Goal: Task Accomplishment & Management: Use online tool/utility

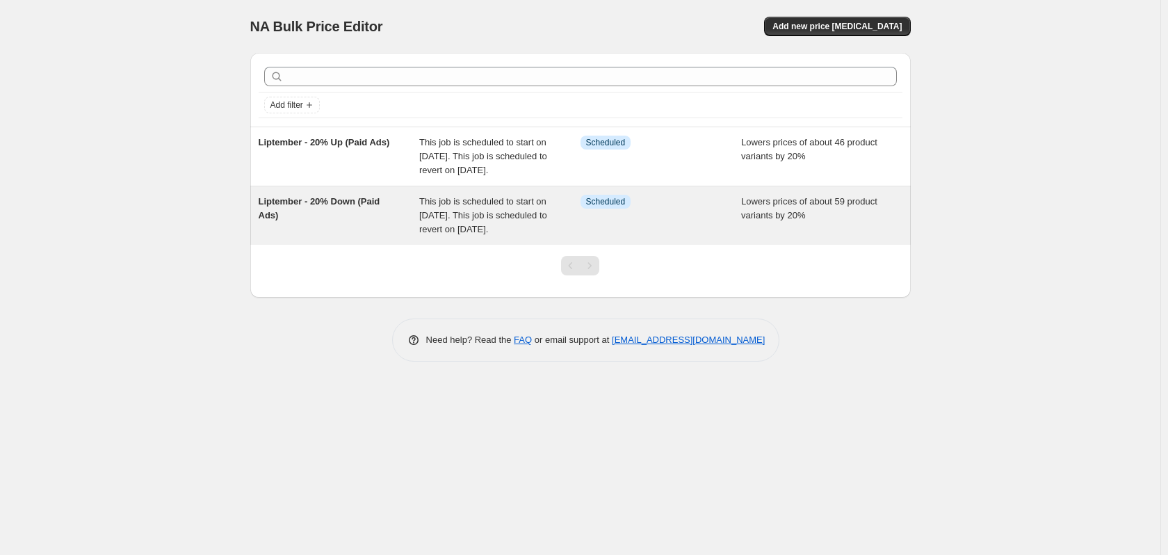
click at [313, 222] on div "Liptember - 20% Down (Paid Ads)" at bounding box center [339, 216] width 161 height 42
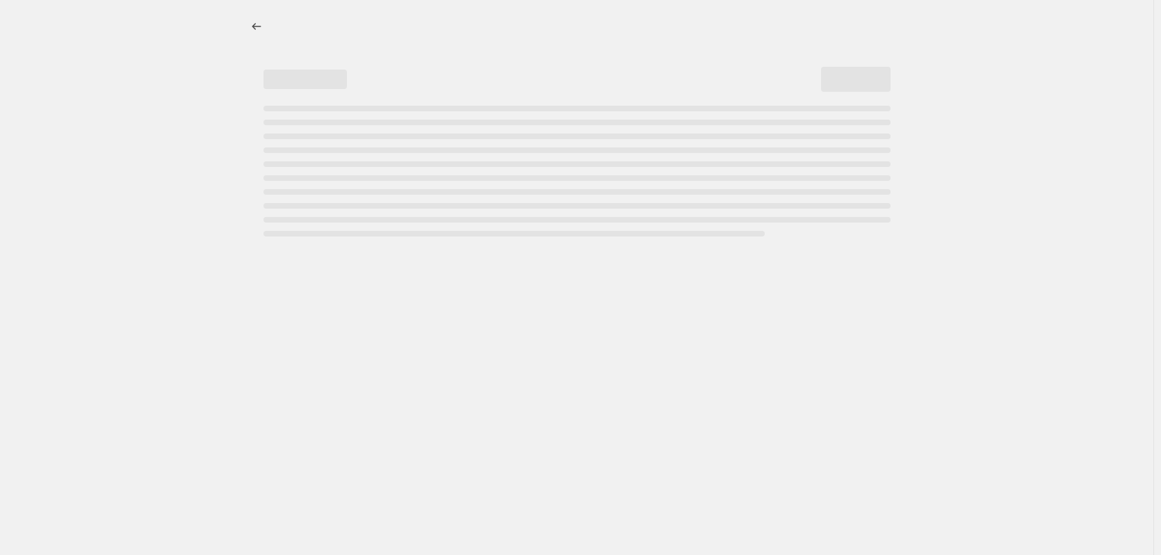
select select "percentage"
select select "no_change"
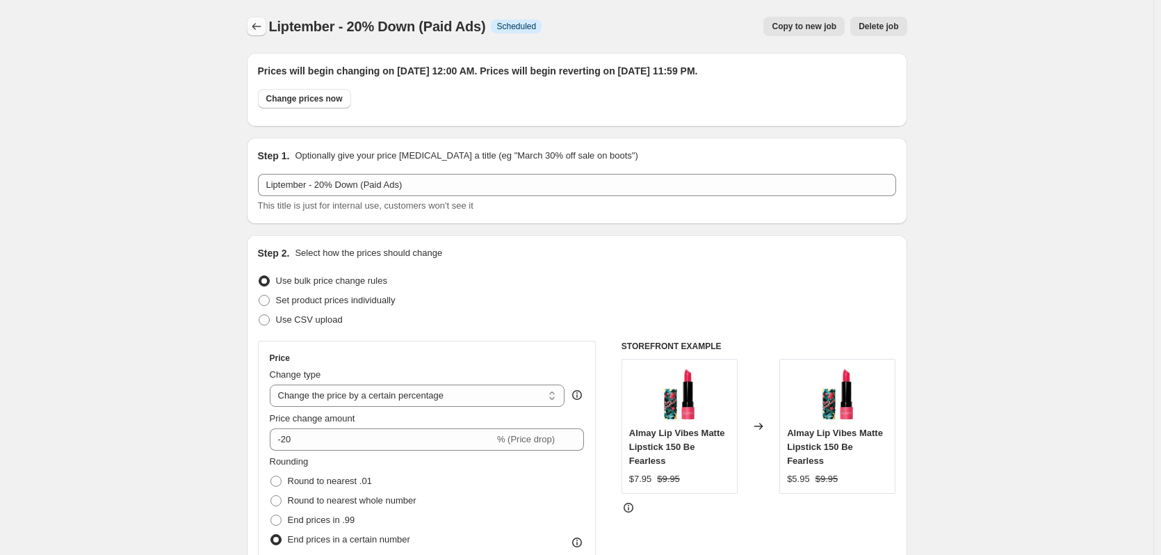
click at [252, 27] on icon "Price change jobs" at bounding box center [256, 26] width 14 height 14
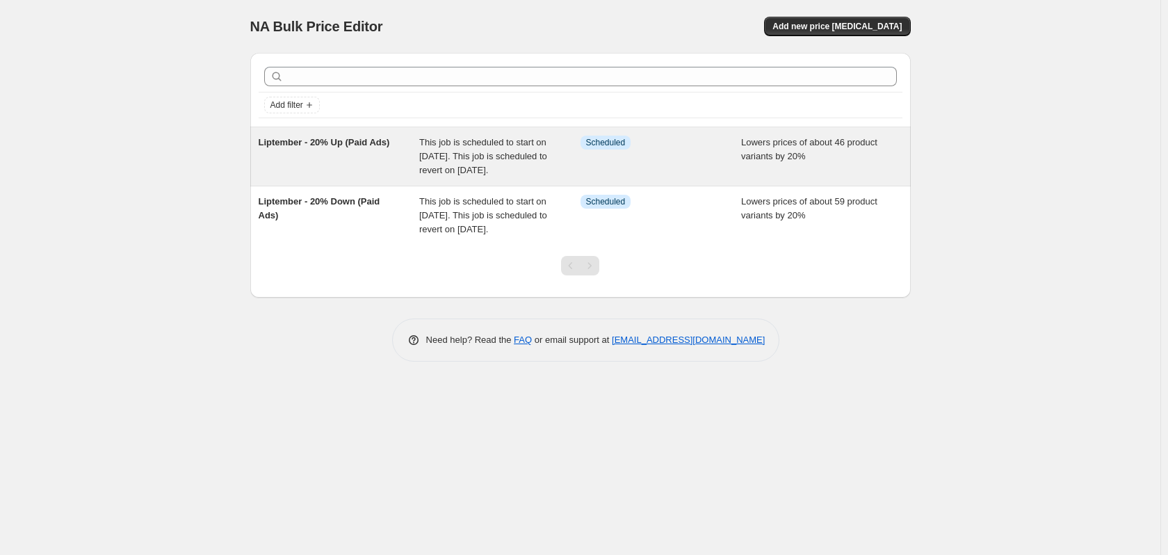
click at [309, 158] on div "Liptember - 20% Up (Paid Ads)" at bounding box center [339, 157] width 161 height 42
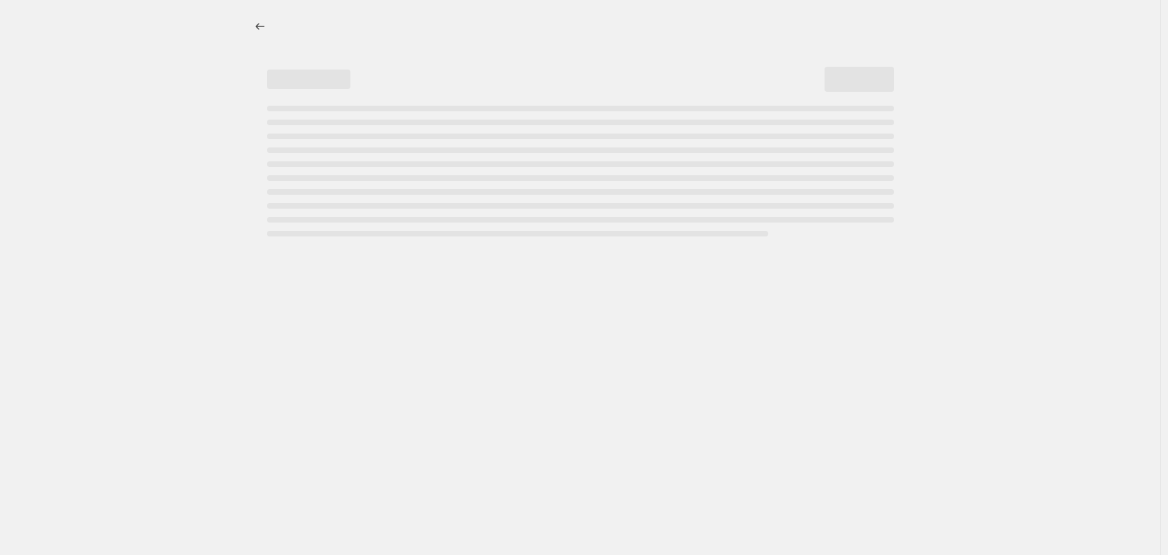
select select "percentage"
select select "no_change"
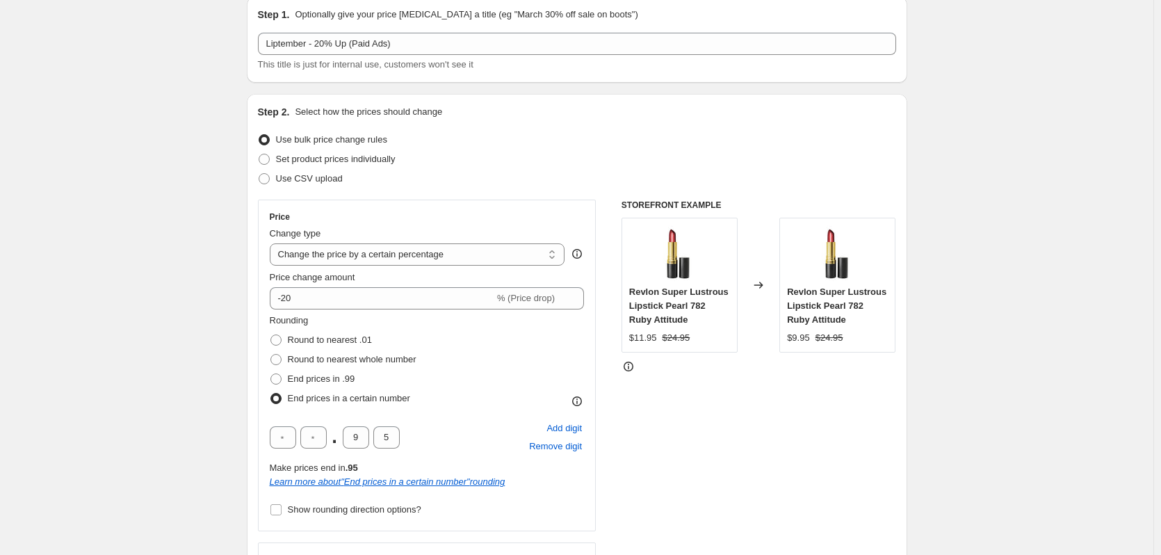
scroll to position [139, 0]
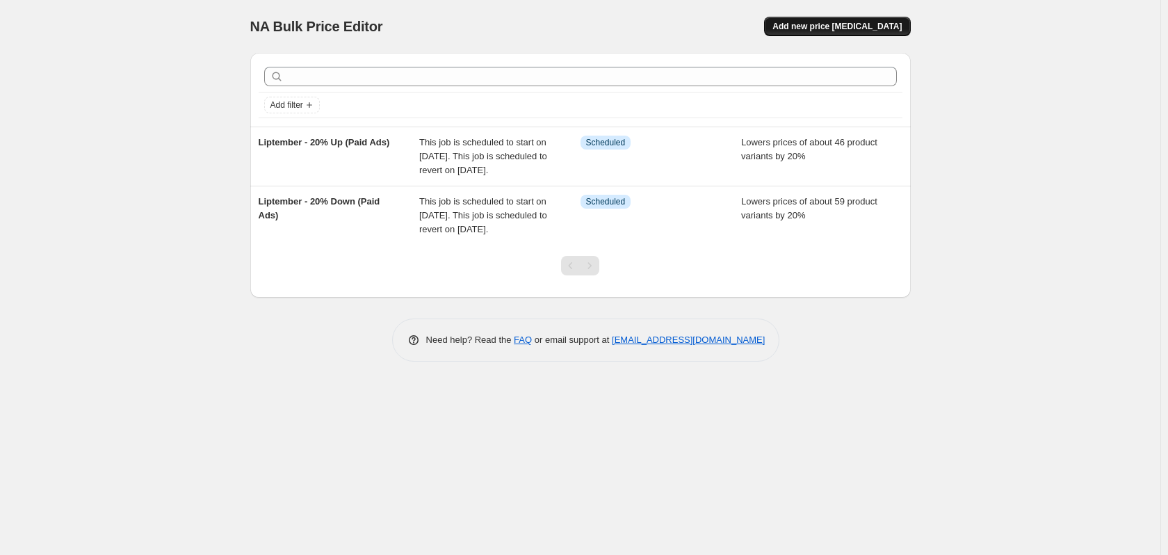
click at [885, 27] on span "Add new price [MEDICAL_DATA]" at bounding box center [836, 26] width 129 height 11
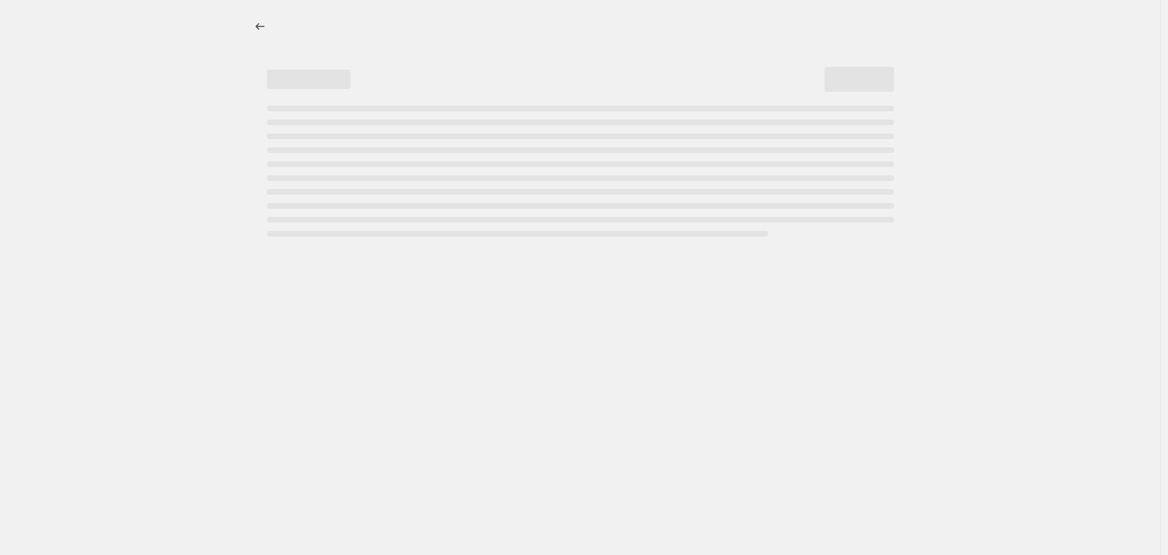
select select "percentage"
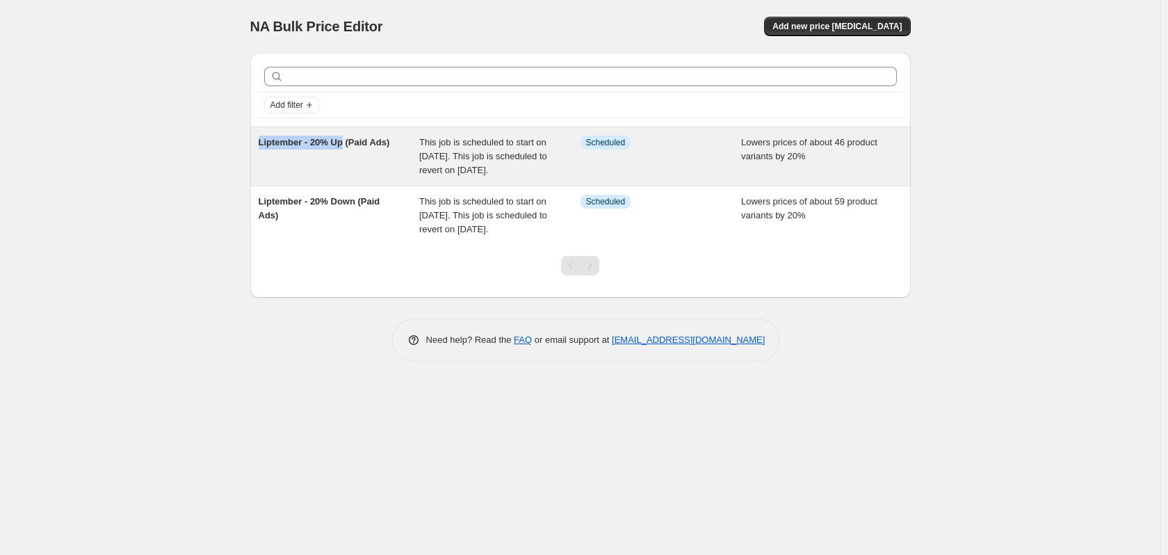
drag, startPoint x: 252, startPoint y: 138, endPoint x: 342, endPoint y: 145, distance: 89.9
click at [342, 145] on div "Liptember - 20% Up (Paid Ads) This job is scheduled to start on [DATE]. This jo…" at bounding box center [580, 156] width 660 height 58
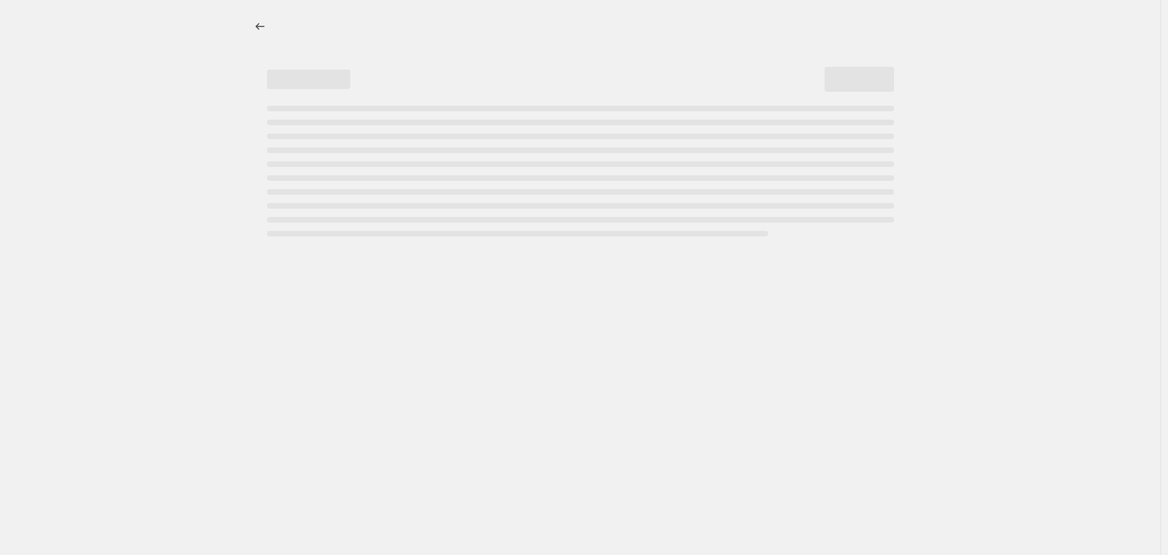
select select "percentage"
select select "no_change"
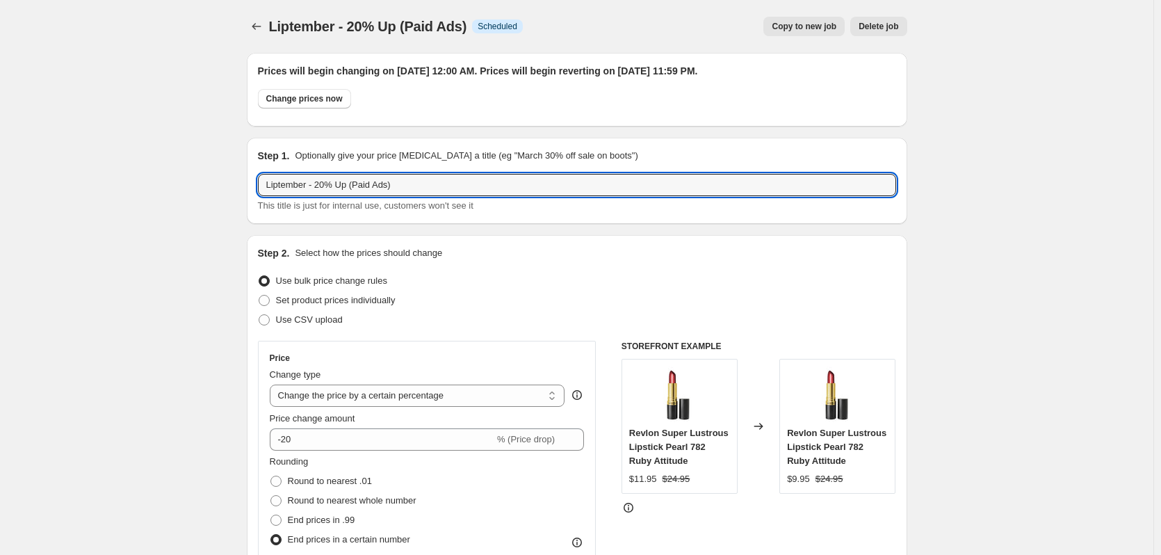
drag, startPoint x: 348, startPoint y: 189, endPoint x: 252, endPoint y: 183, distance: 96.1
click at [252, 183] on div "Step 1. Optionally give your price [MEDICAL_DATA] a title (eg "March 30% off sa…" at bounding box center [577, 181] width 660 height 86
click at [252, 28] on icon "Price change jobs" at bounding box center [256, 26] width 14 height 14
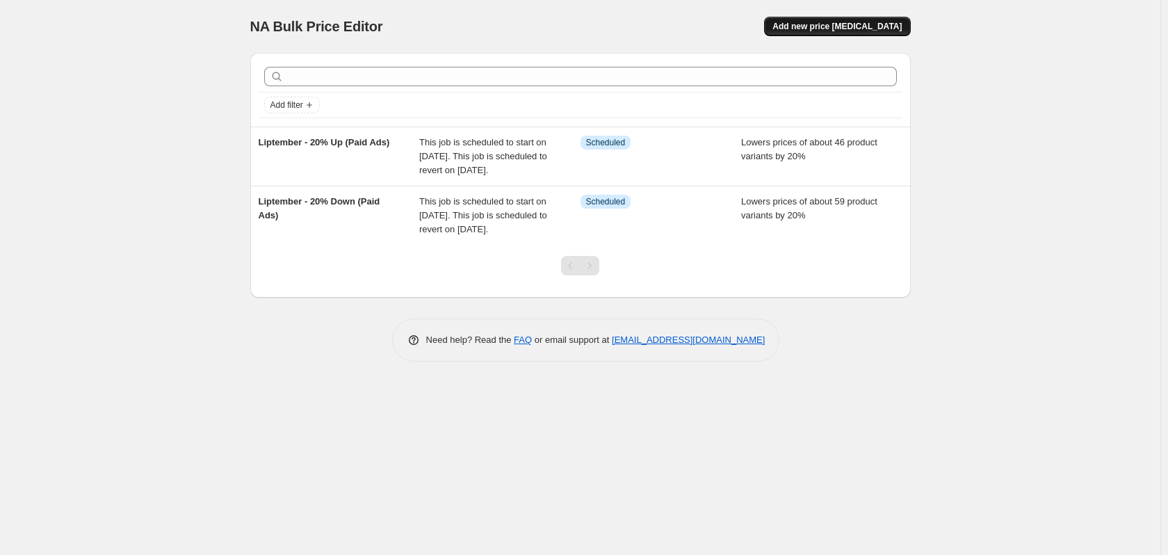
click at [809, 22] on span "Add new price [MEDICAL_DATA]" at bounding box center [836, 26] width 129 height 11
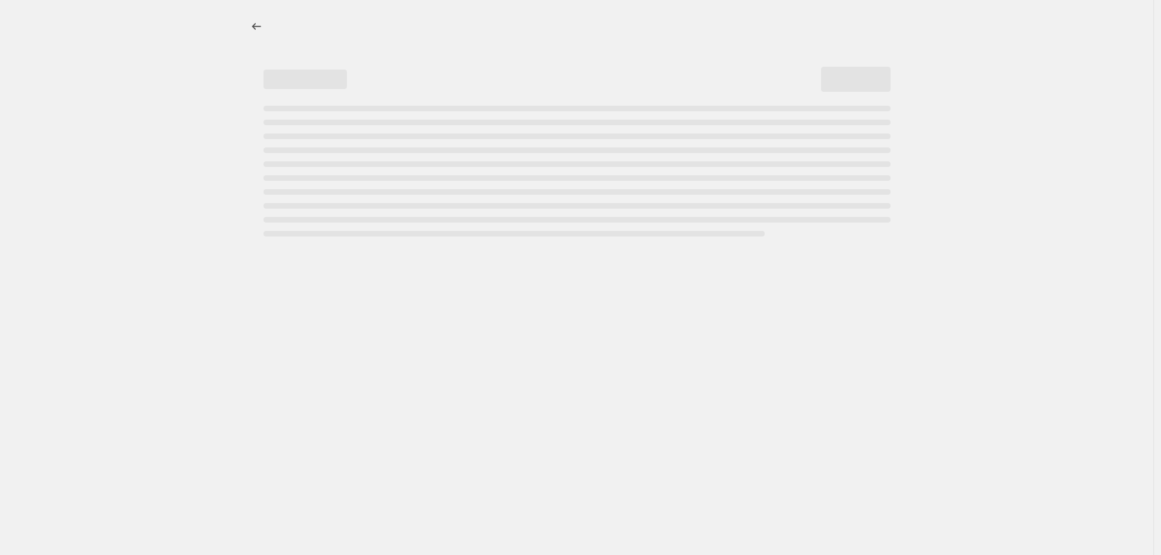
select select "percentage"
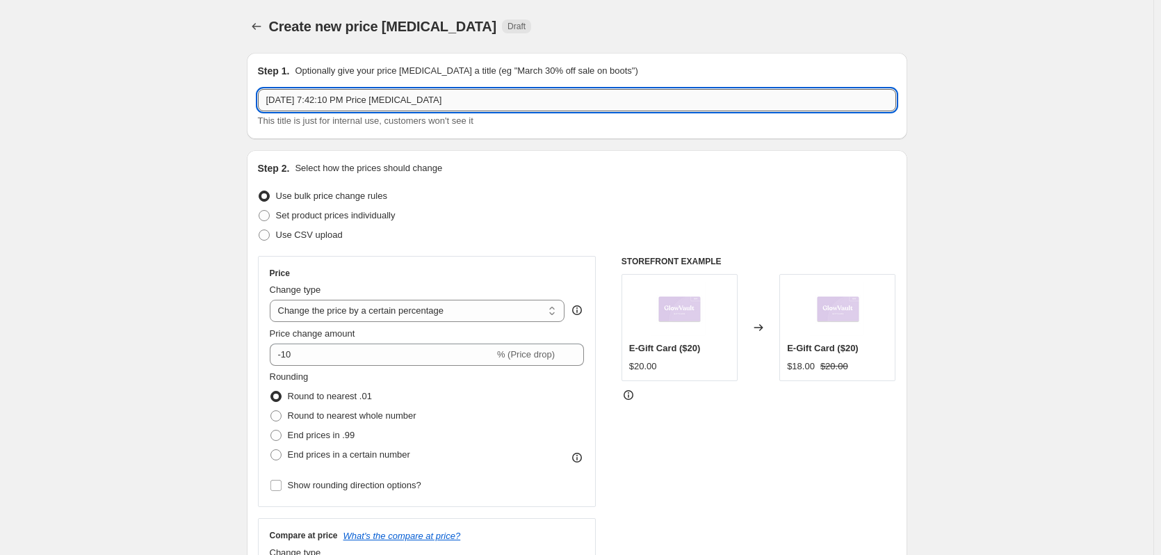
click at [343, 97] on input "[DATE] 7:42:10 PM Price [MEDICAL_DATA]" at bounding box center [577, 100] width 638 height 22
drag, startPoint x: 441, startPoint y: 104, endPoint x: 38, endPoint y: 125, distance: 402.9
paste input "Liptember - 20% Up"
type input "Liptember - 20% Up"
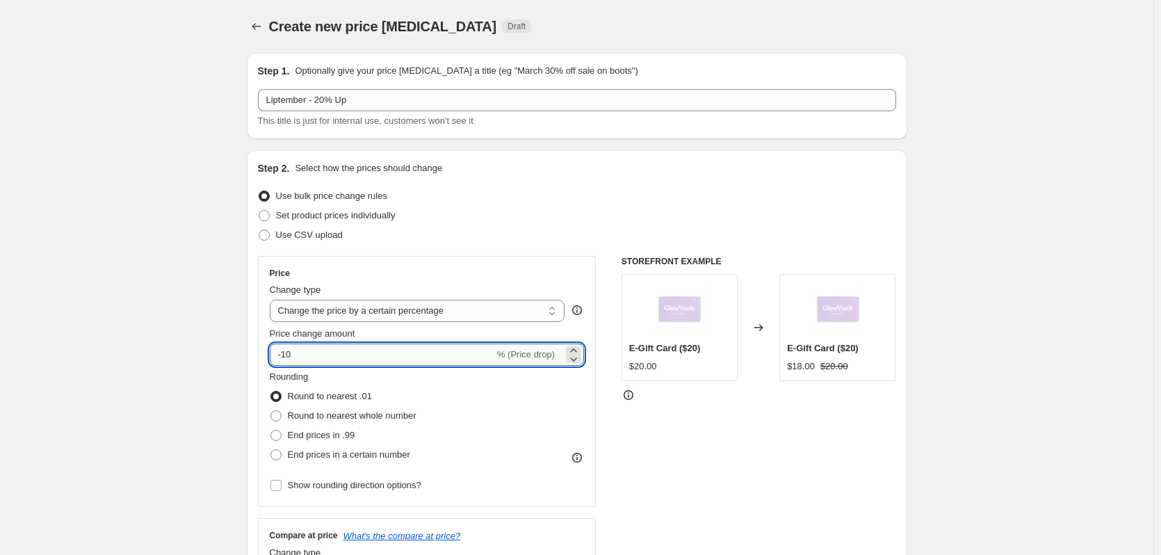
click at [326, 359] on input "-10" at bounding box center [382, 354] width 224 height 22
type input "-1"
type input "-20"
click at [338, 451] on span "End prices in a certain number" at bounding box center [349, 454] width 122 height 10
click at [271, 450] on input "End prices in a certain number" at bounding box center [270, 449] width 1 height 1
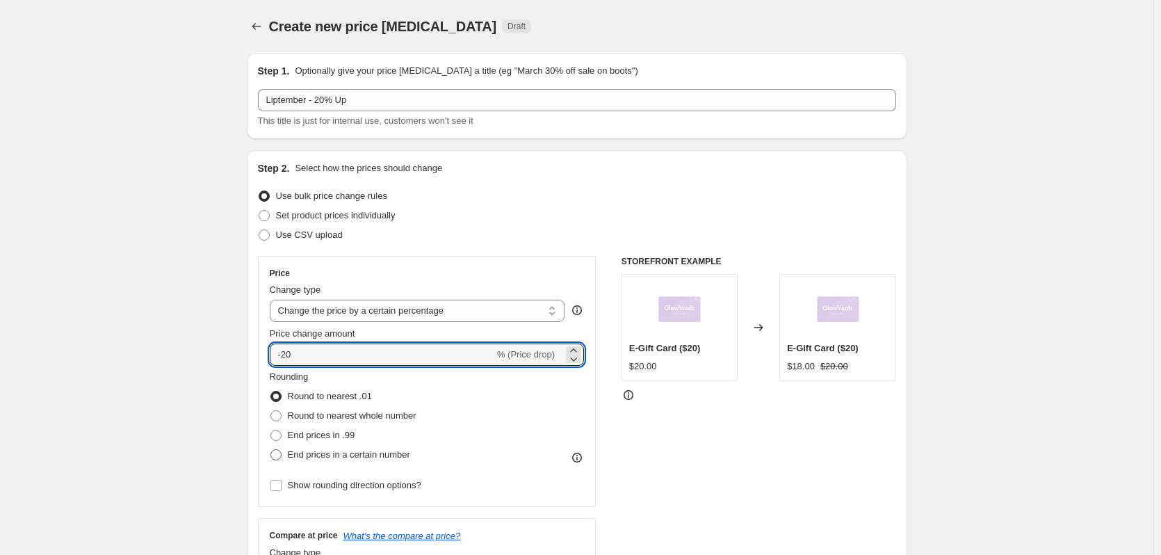
radio input "true"
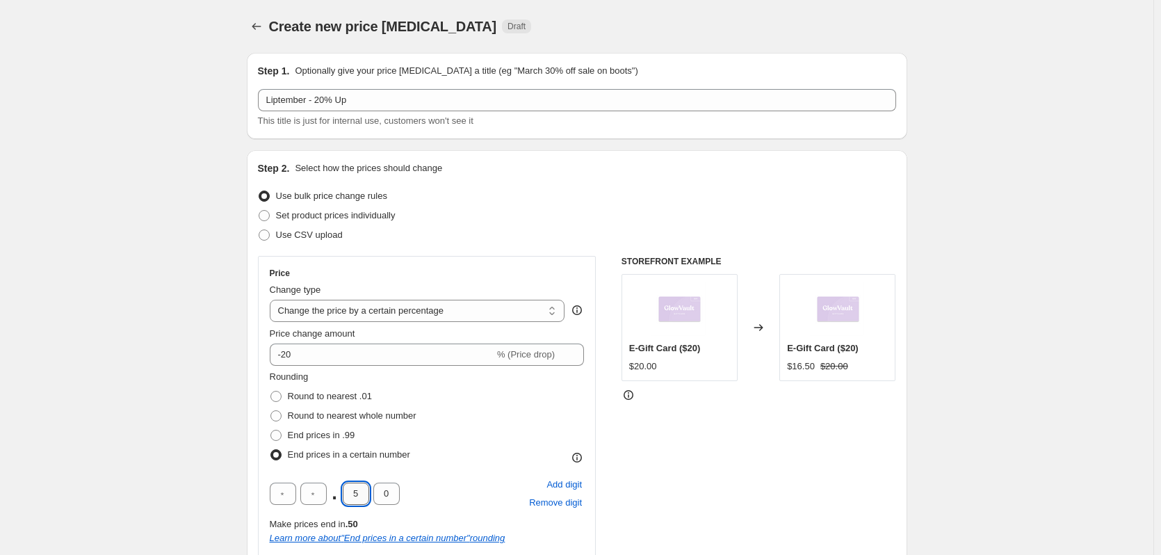
click at [361, 493] on input "5" at bounding box center [356, 493] width 26 height 22
type input "9"
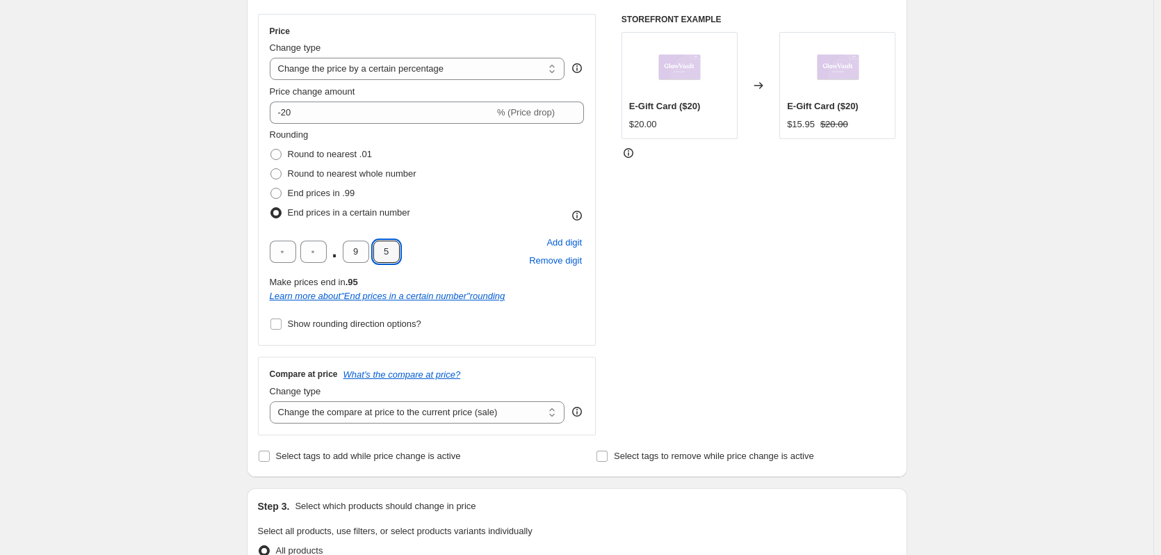
scroll to position [243, 0]
type input "5"
click at [366, 423] on div "Compare at price What's the compare at price? Change type Change the compare at…" at bounding box center [427, 394] width 338 height 78
click at [363, 416] on select "Change the compare at price to the current price (sale) Change the compare at p…" at bounding box center [417, 411] width 295 height 22
select select "no_change"
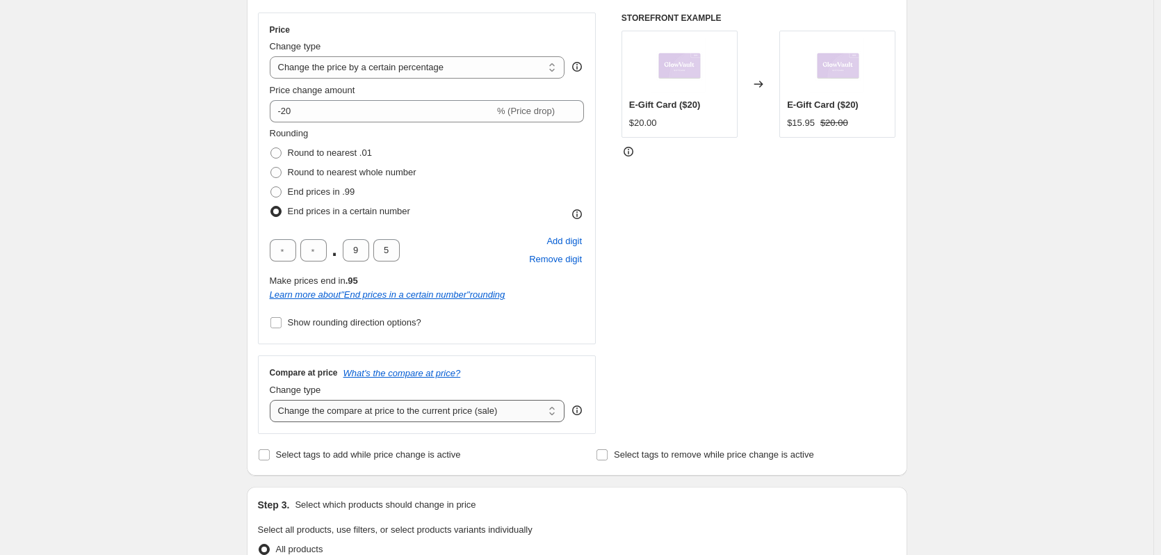
click at [272, 400] on select "Change the compare at price to the current price (sale) Change the compare at p…" at bounding box center [417, 411] width 295 height 22
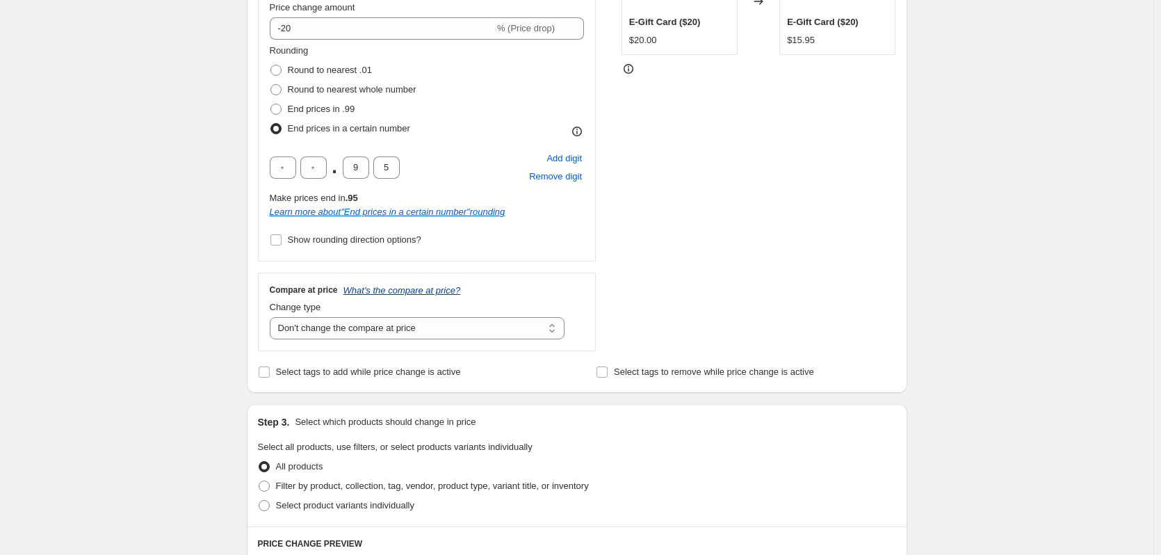
scroll to position [365, 0]
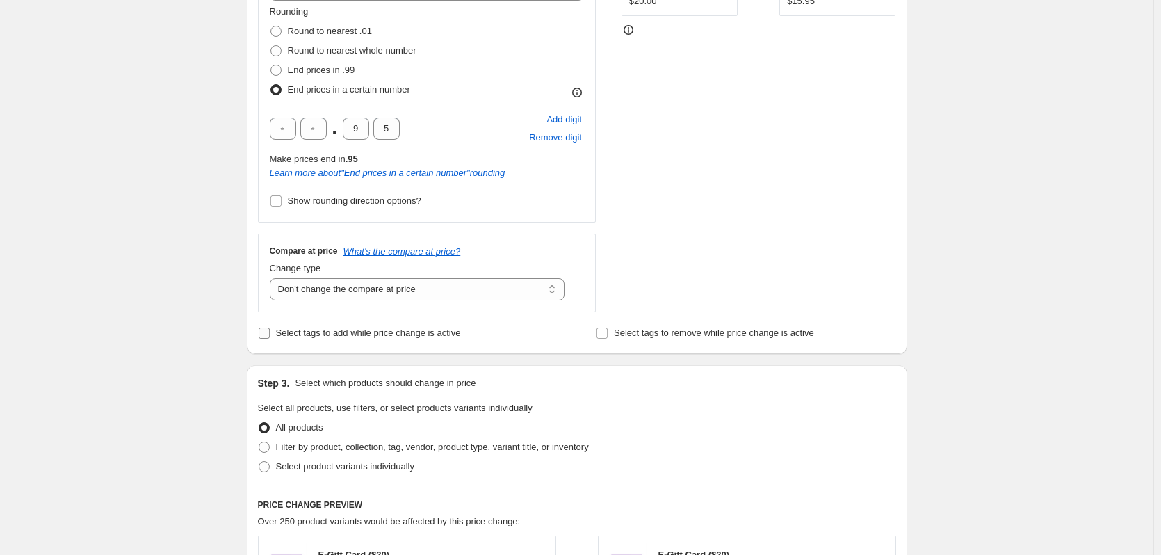
click at [270, 339] on span at bounding box center [264, 333] width 13 height 13
click at [270, 338] on input "Select tags to add while price change is active" at bounding box center [264, 332] width 11 height 11
checkbox input "true"
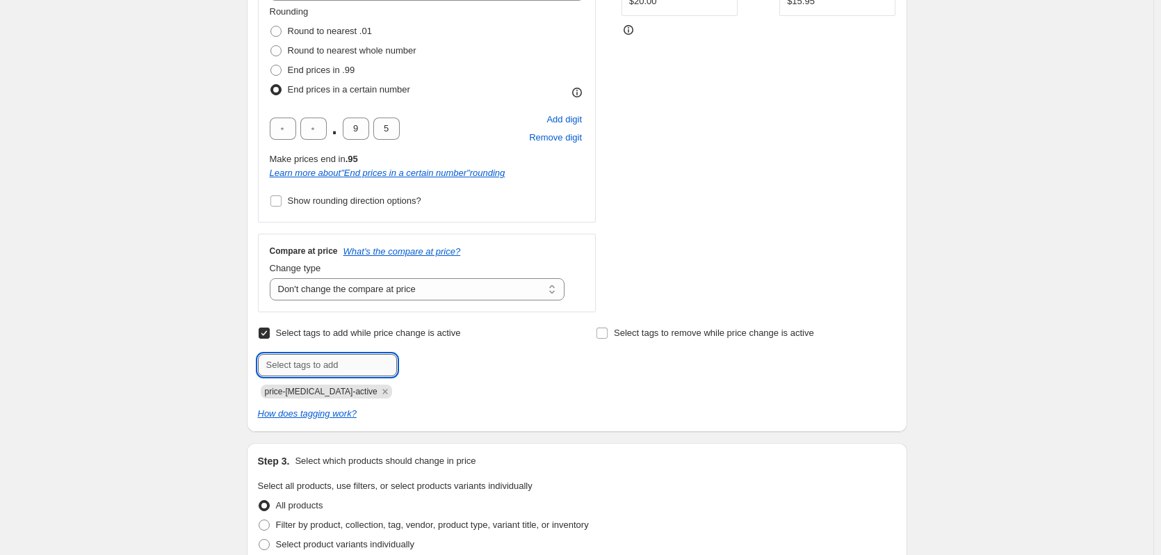
click at [299, 366] on input "text" at bounding box center [327, 365] width 139 height 22
type input "Sale"
click at [420, 361] on b "Add" at bounding box center [417, 364] width 16 height 10
click at [354, 373] on input "text" at bounding box center [327, 365] width 139 height 22
type input "LPTRTY"
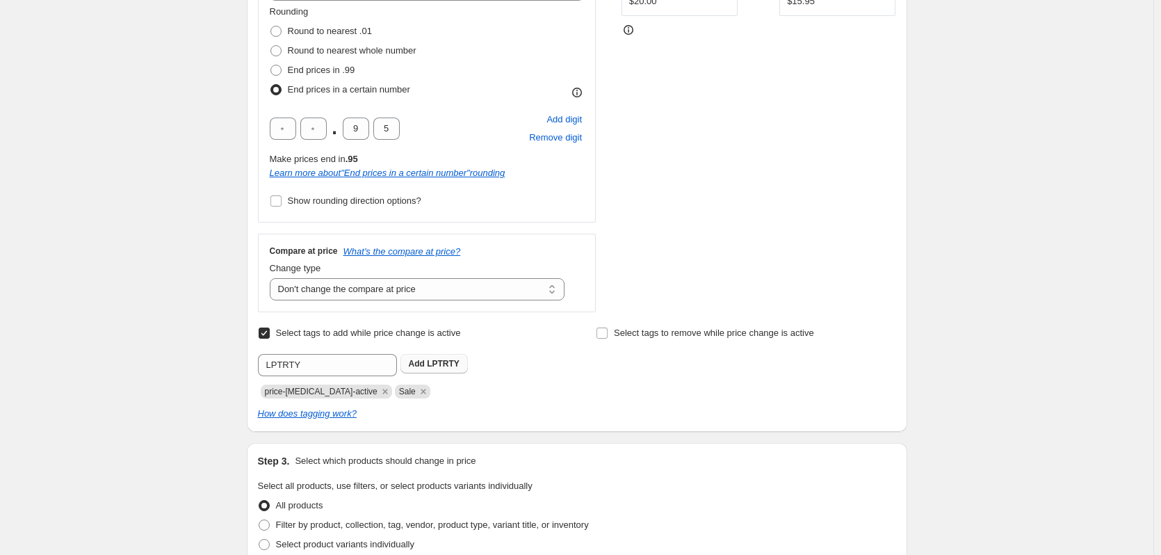
click at [430, 366] on span "Add LPTRTY" at bounding box center [434, 363] width 51 height 11
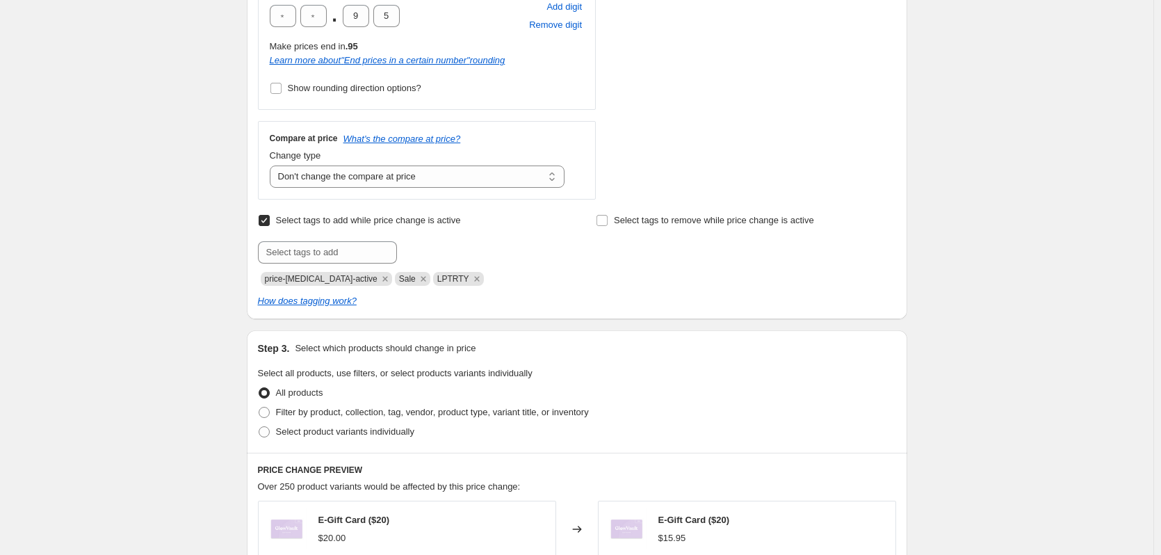
scroll to position [486, 0]
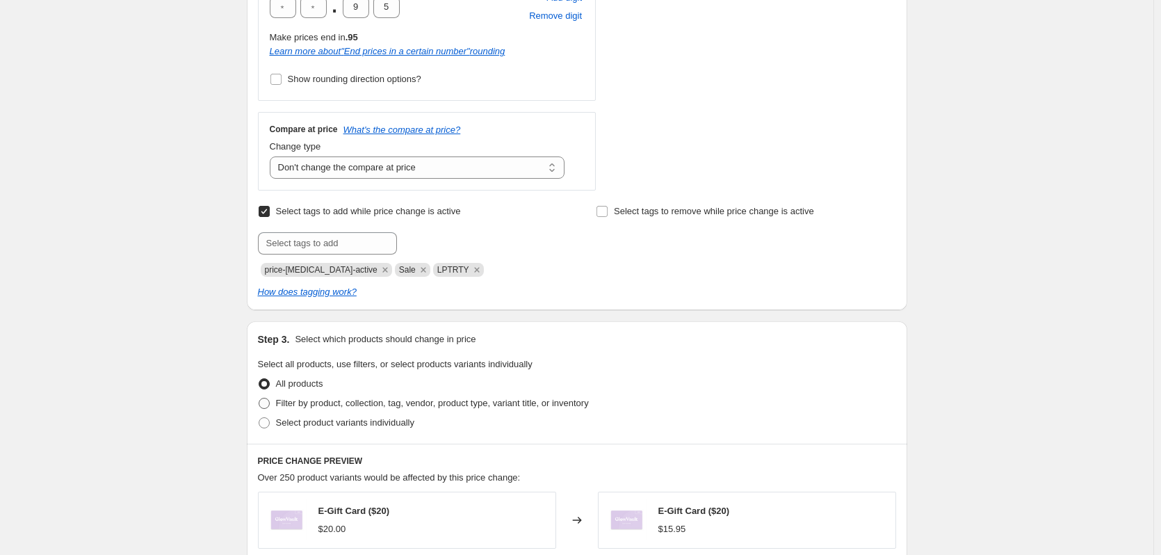
click at [477, 407] on span "Filter by product, collection, tag, vendor, product type, variant title, or inv…" at bounding box center [432, 403] width 313 height 10
click at [259, 398] on input "Filter by product, collection, tag, vendor, product type, variant title, or inv…" at bounding box center [259, 398] width 1 height 1
radio input "true"
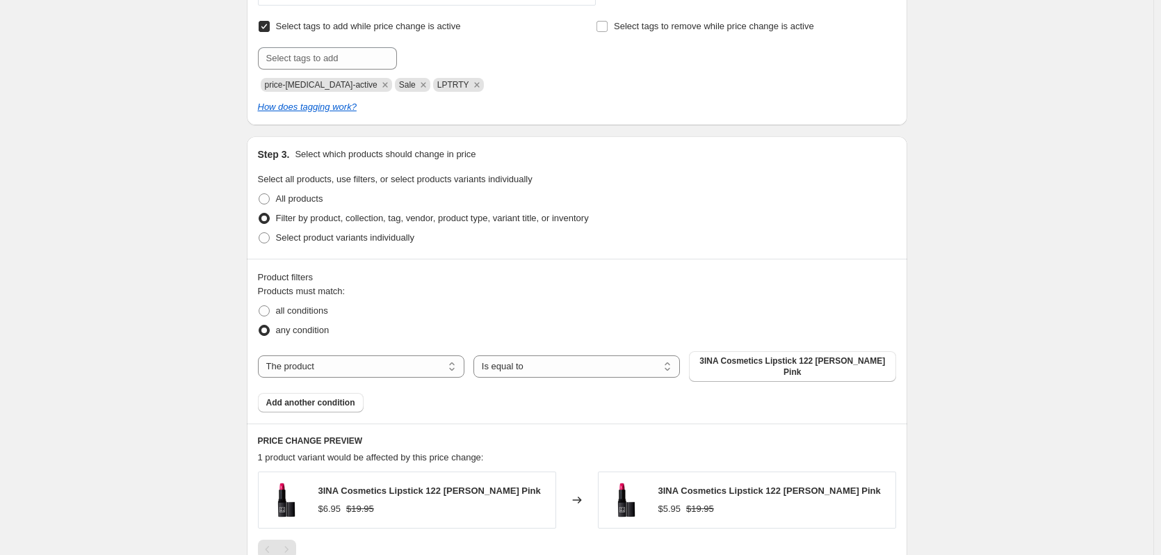
scroll to position [678, 0]
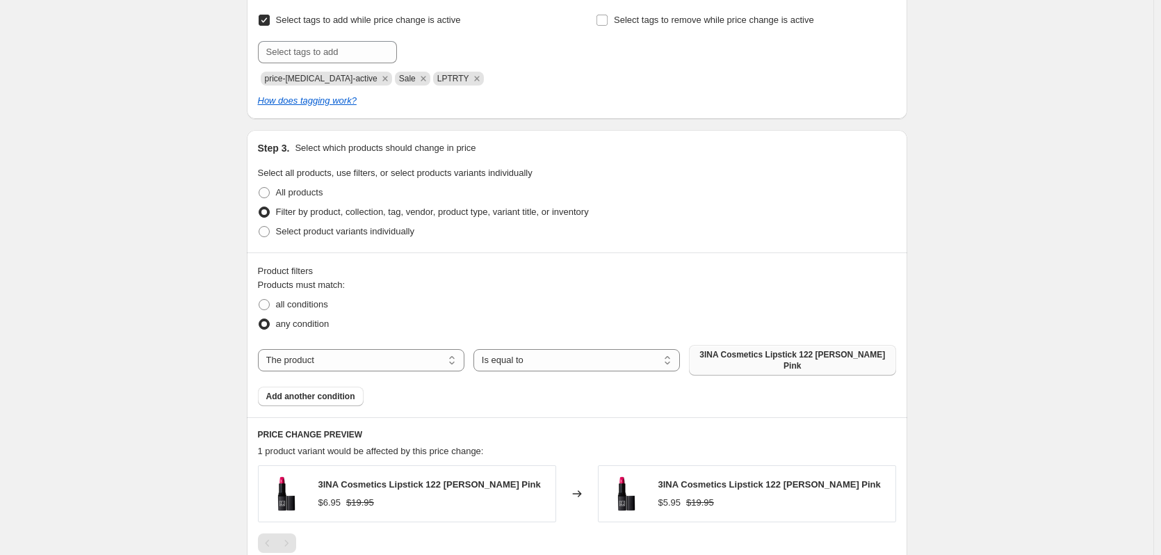
click at [744, 362] on button "3INA Cosmetics Lipstick 122 [PERSON_NAME] Pink" at bounding box center [792, 360] width 206 height 31
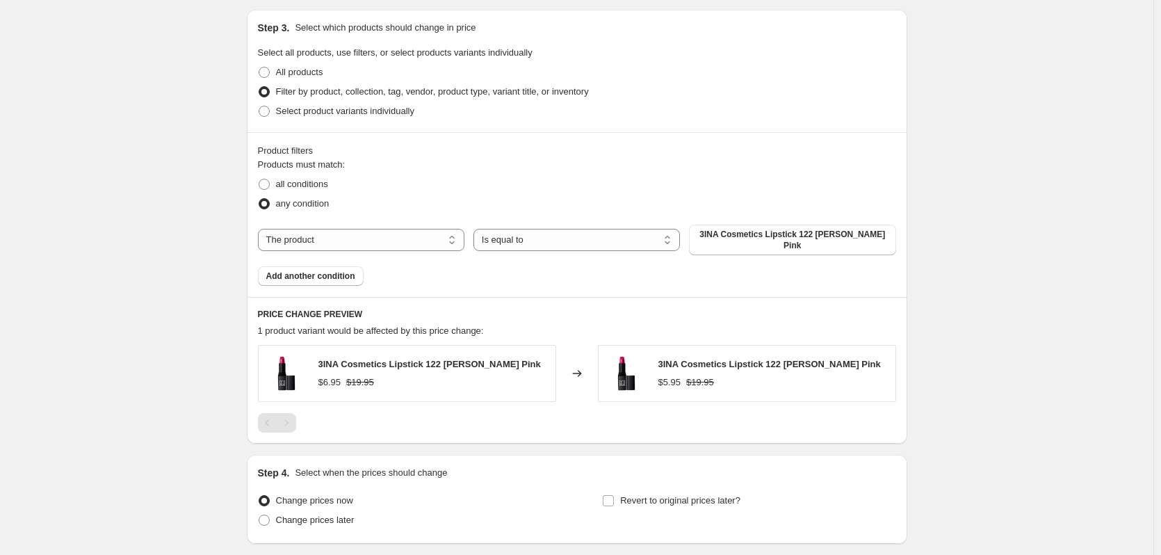
scroll to position [790, 0]
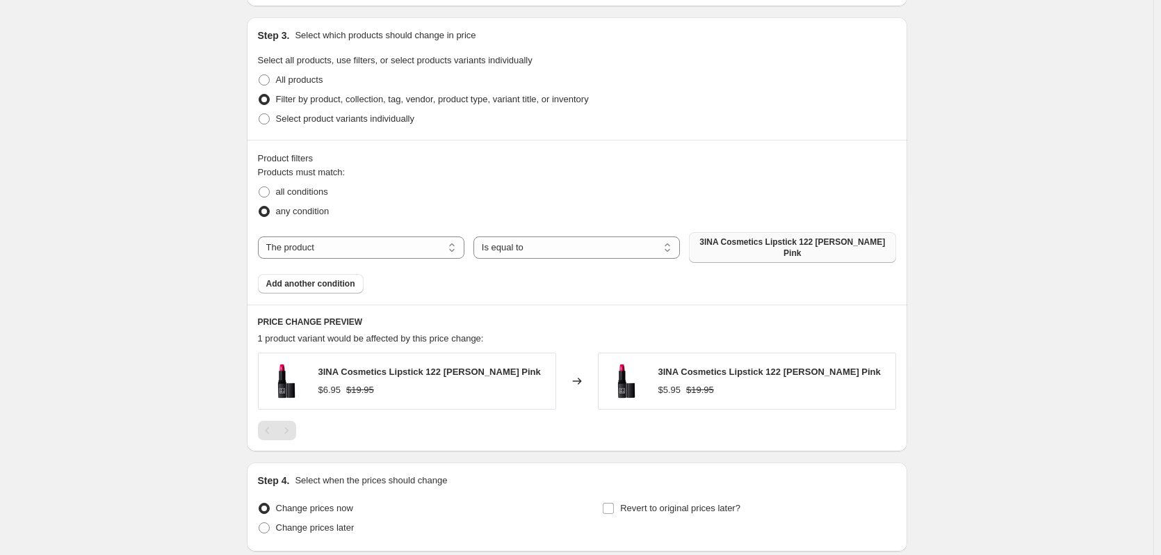
click at [755, 240] on span "3INA Cosmetics Lipstick 122 [PERSON_NAME] Pink" at bounding box center [792, 247] width 190 height 22
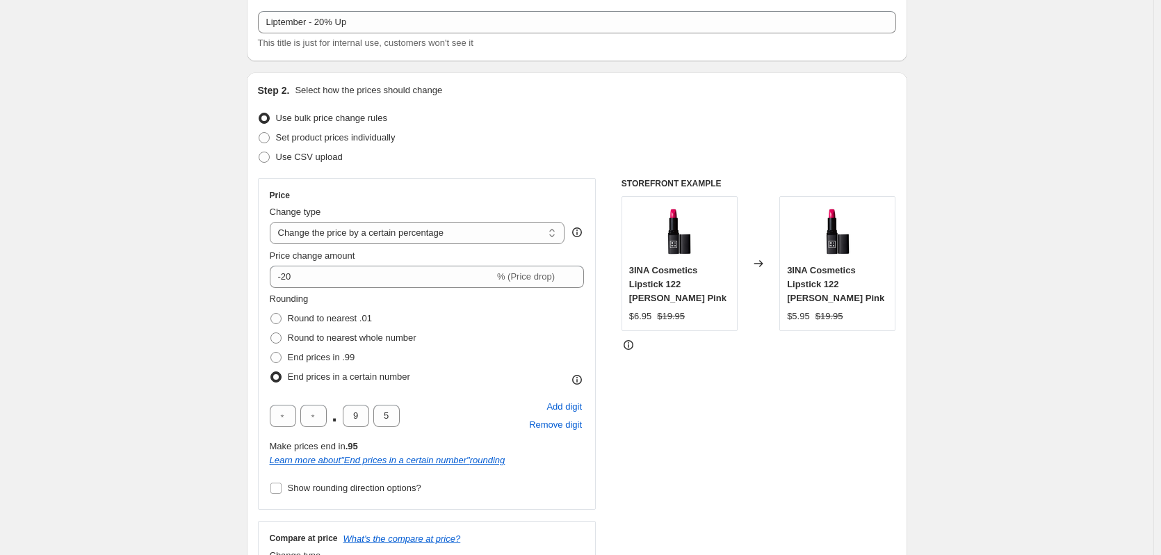
scroll to position [0, 0]
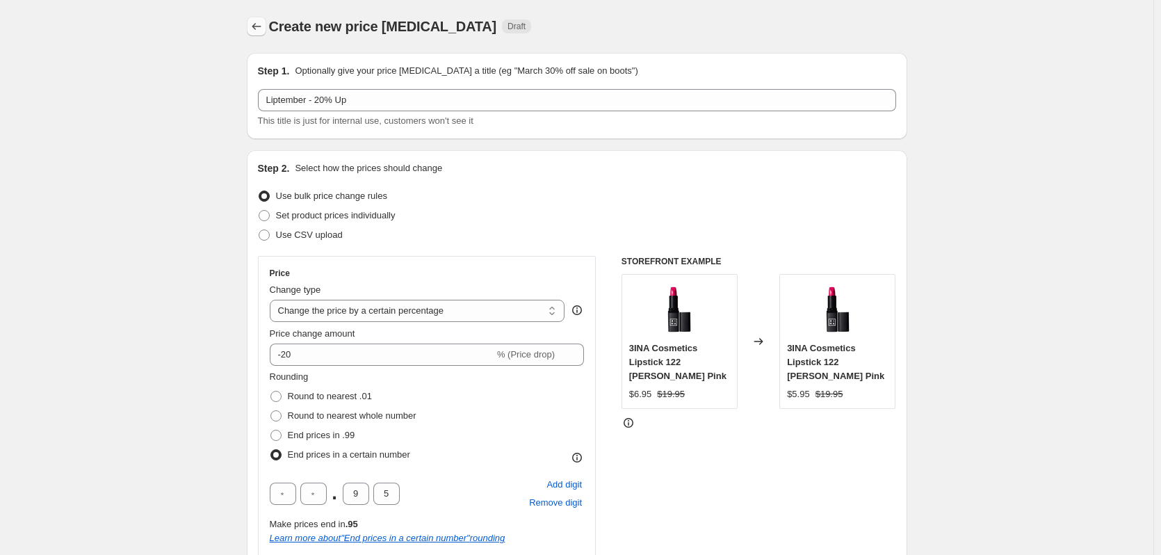
click at [263, 19] on button "Price change jobs" at bounding box center [256, 26] width 19 height 19
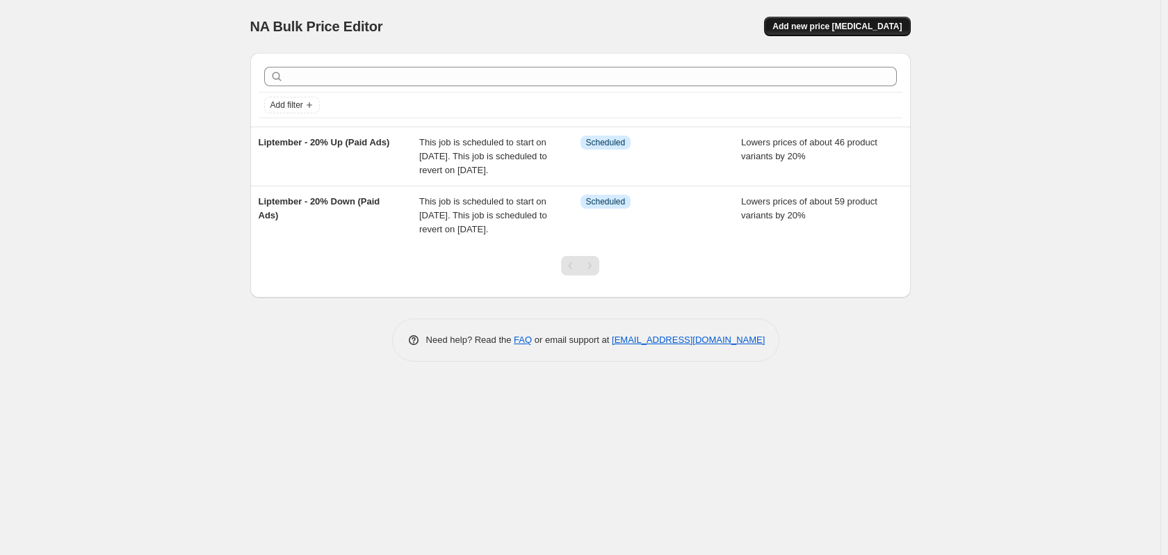
click at [820, 30] on span "Add new price [MEDICAL_DATA]" at bounding box center [836, 26] width 129 height 11
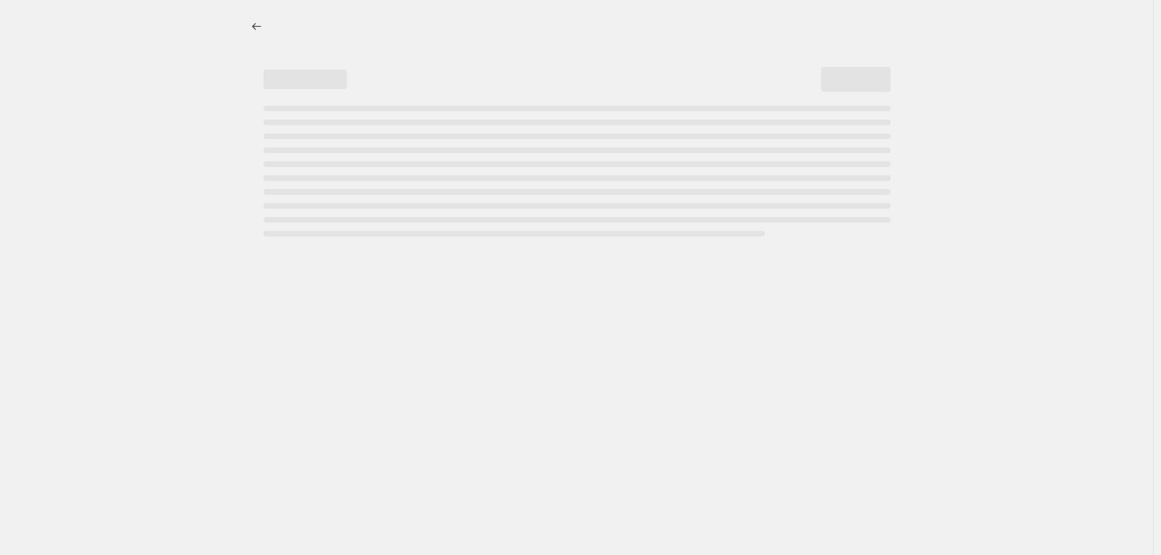
select select "percentage"
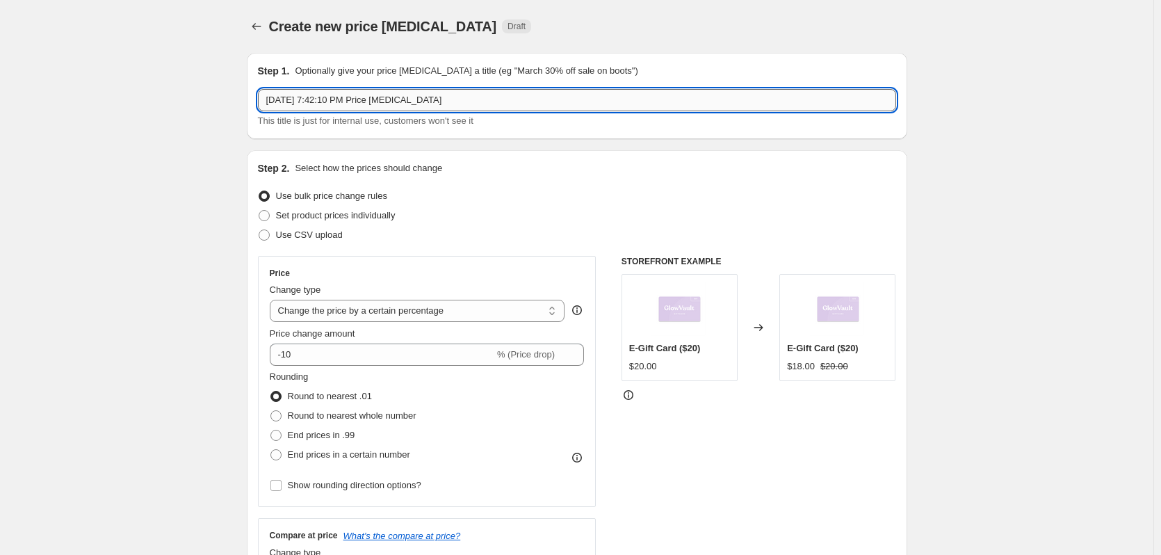
click at [424, 103] on input "[DATE] 7:42:10 PM Price [MEDICAL_DATA]" at bounding box center [577, 100] width 638 height 22
drag, startPoint x: 480, startPoint y: 102, endPoint x: 183, endPoint y: 61, distance: 299.6
paste input "Liptember - 20% Up"
type input "Liptember - 20% Up"
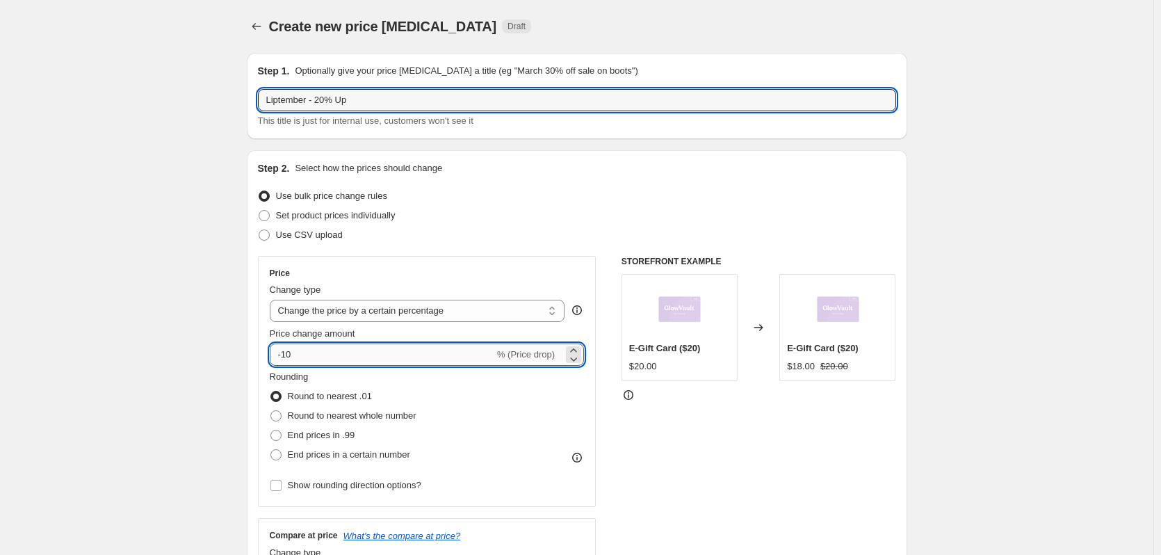
click at [318, 359] on input "-10" at bounding box center [382, 354] width 224 height 22
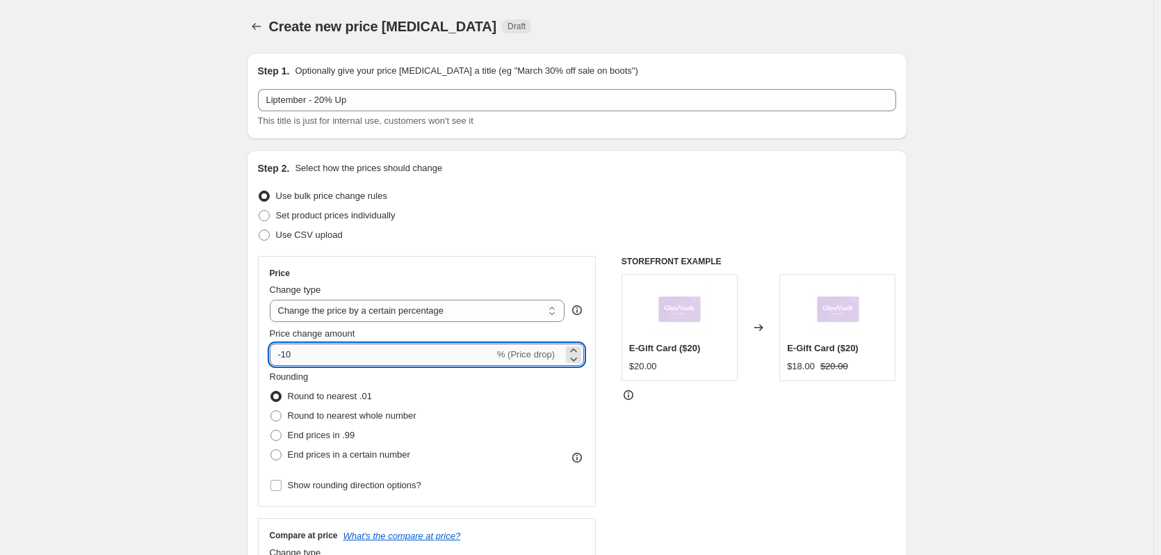
type input "-1"
type input "-20"
click at [375, 457] on span "End prices in a certain number" at bounding box center [349, 454] width 122 height 10
click at [271, 450] on input "End prices in a certain number" at bounding box center [270, 449] width 1 height 1
radio input "true"
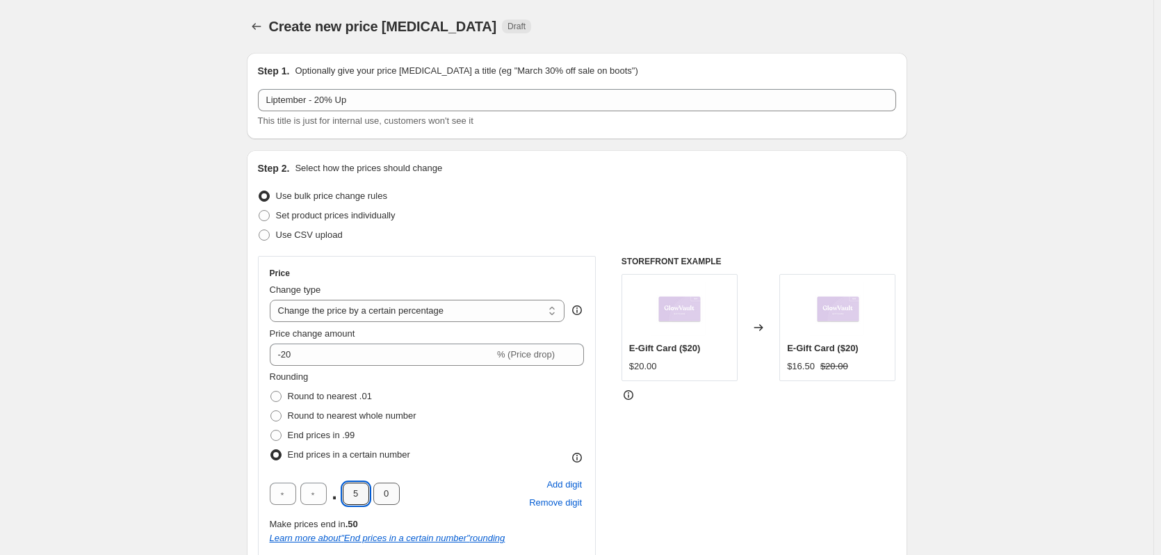
drag, startPoint x: 350, startPoint y: 499, endPoint x: 382, endPoint y: 504, distance: 32.3
click at [372, 502] on div ". 5 0" at bounding box center [335, 493] width 130 height 22
type input "9"
click at [392, 498] on input "0" at bounding box center [386, 493] width 26 height 22
type input "5"
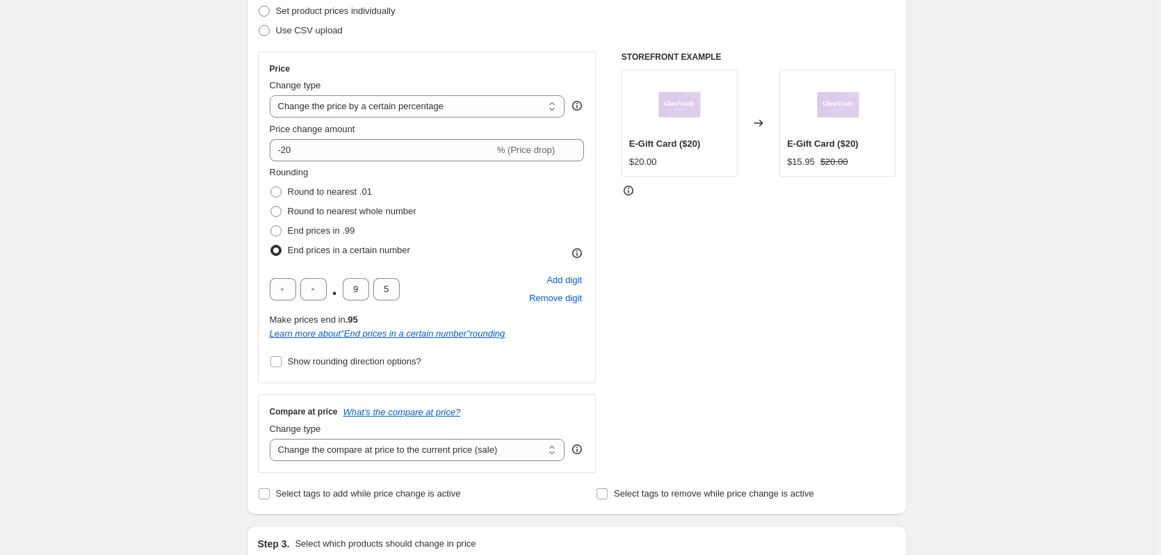
scroll to position [330, 0]
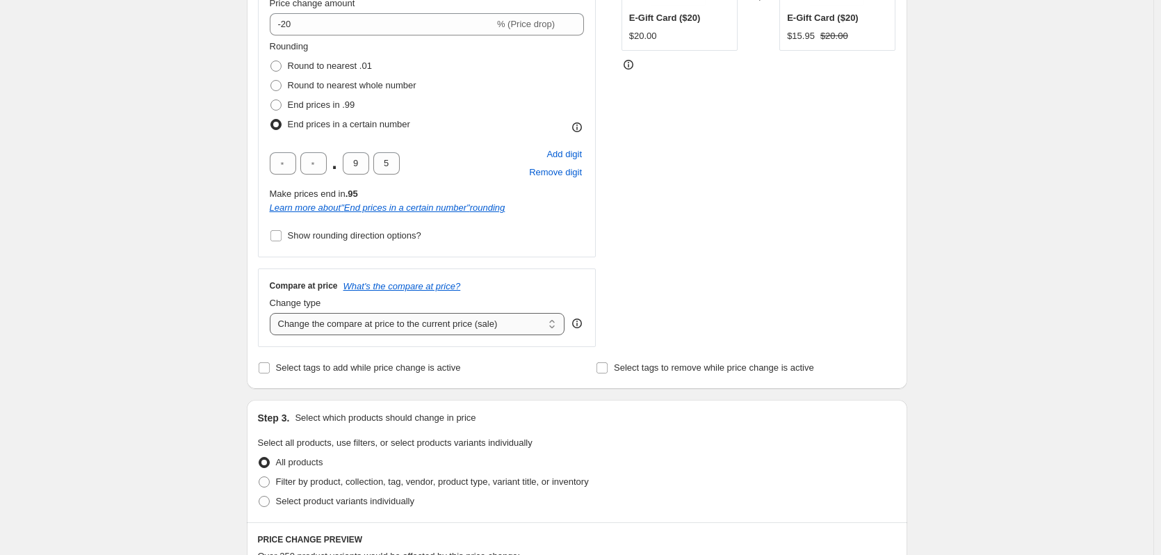
click at [366, 323] on select "Change the compare at price to the current price (sale) Change the compare at p…" at bounding box center [417, 324] width 295 height 22
select select "no_change"
click at [272, 313] on select "Change the compare at price to the current price (sale) Change the compare at p…" at bounding box center [417, 324] width 295 height 22
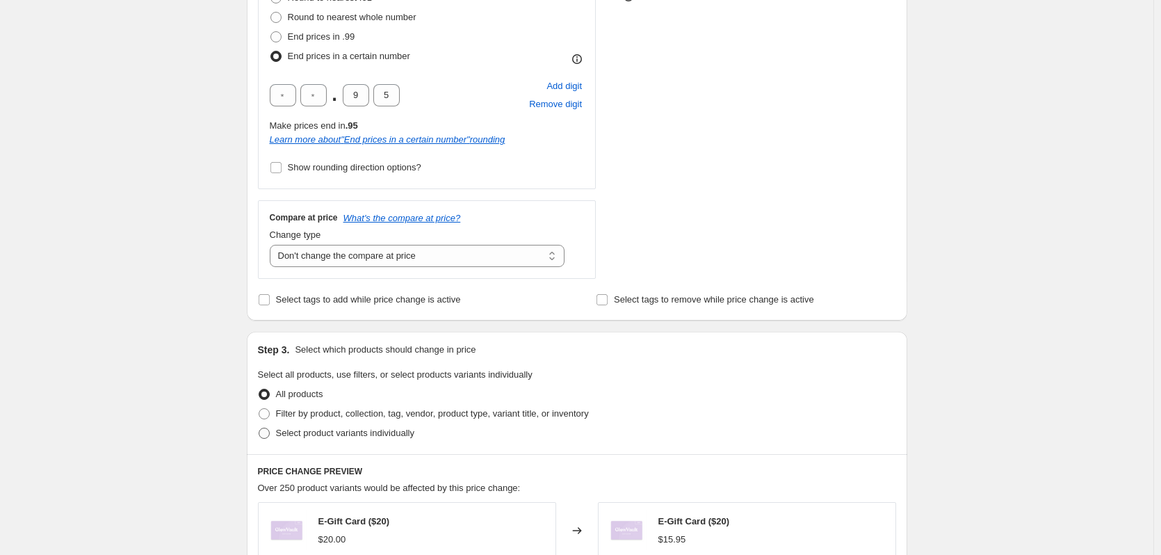
scroll to position [400, 0]
click at [374, 415] on span "Filter by product, collection, tag, vendor, product type, variant title, or inv…" at bounding box center [432, 412] width 313 height 10
click at [259, 407] on input "Filter by product, collection, tag, vendor, product type, variant title, or inv…" at bounding box center [259, 407] width 1 height 1
radio input "true"
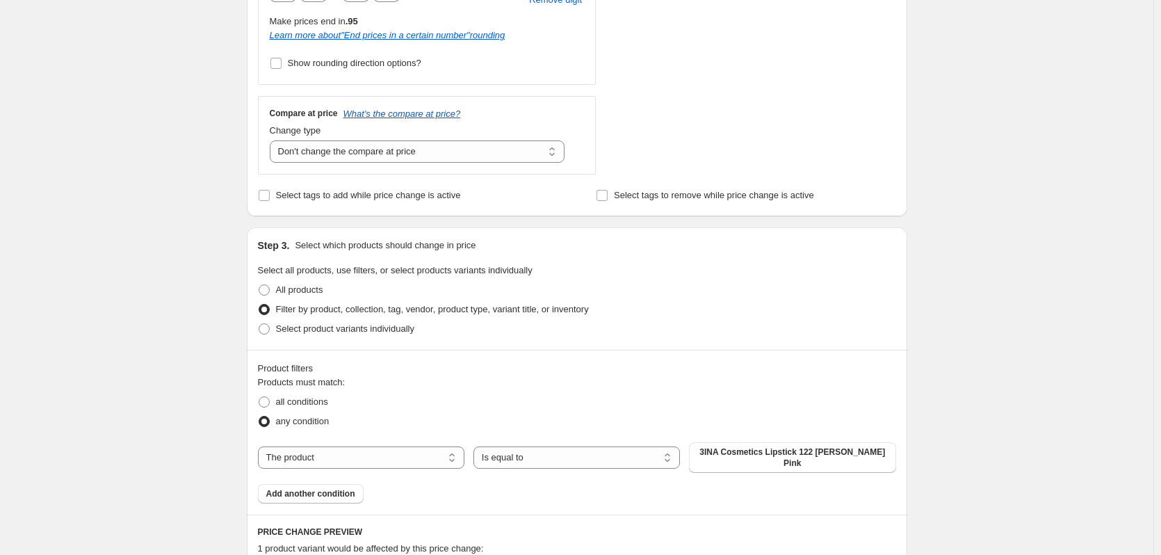
scroll to position [521, 0]
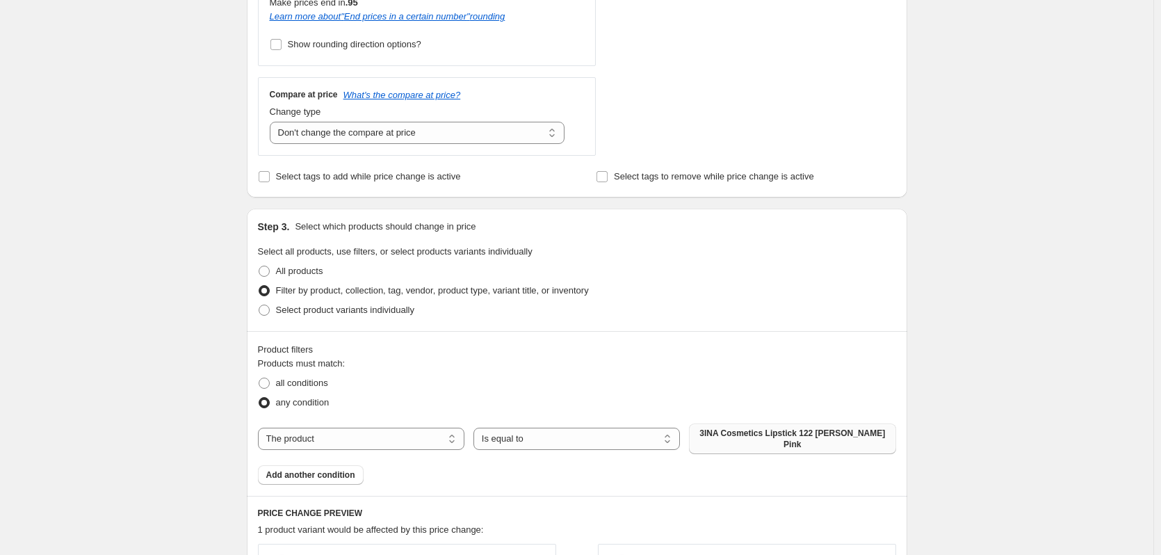
click at [703, 436] on button "3INA Cosmetics Lipstick 122 [PERSON_NAME] Pink" at bounding box center [792, 438] width 206 height 31
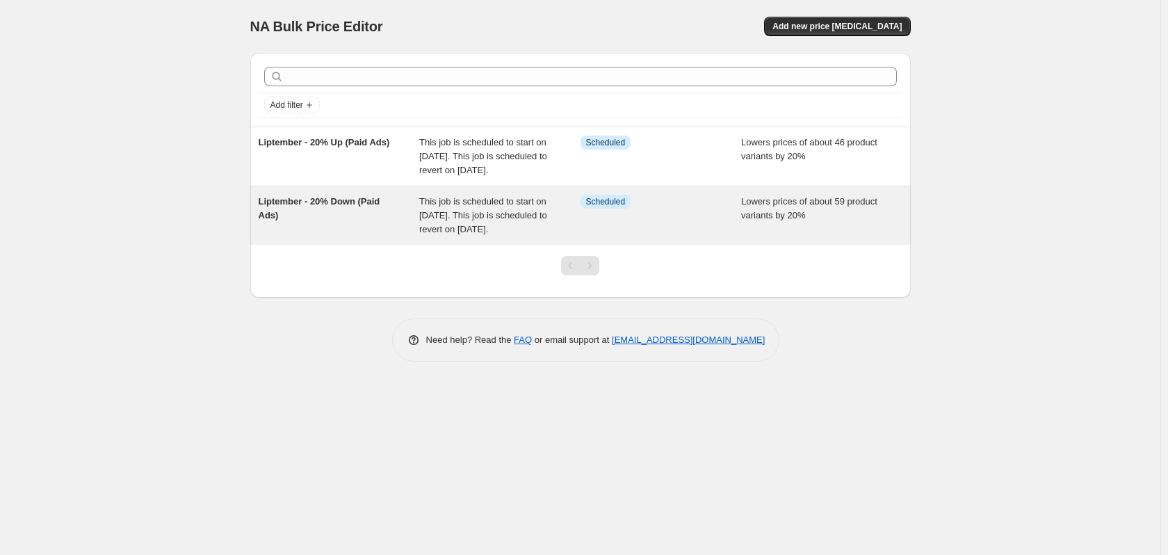
click at [372, 218] on span "Liptember - 20% Down (Paid Ads)" at bounding box center [320, 208] width 122 height 24
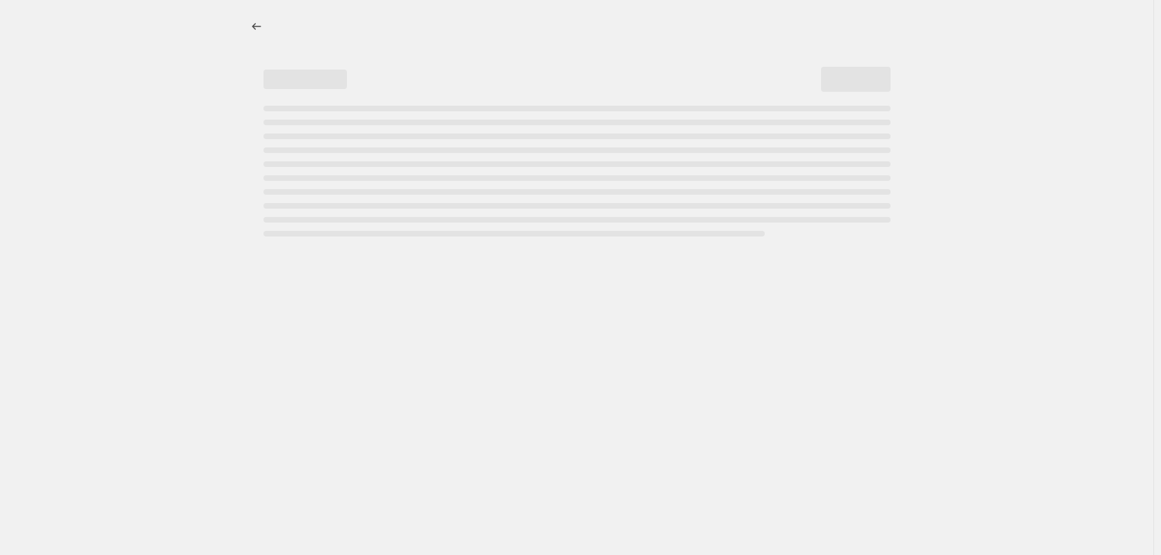
select select "percentage"
select select "no_change"
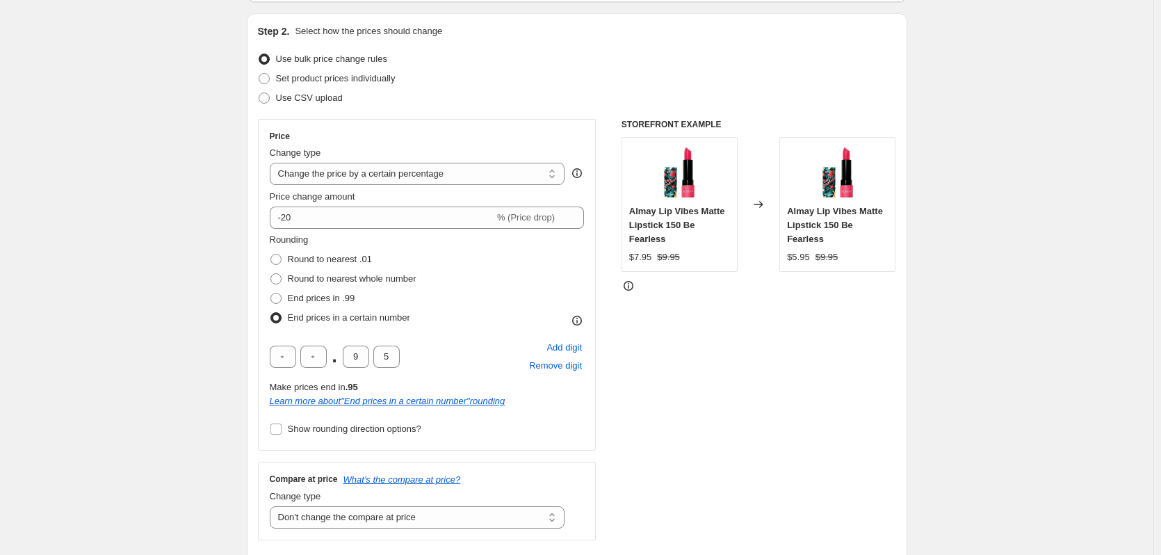
scroll to position [191, 0]
